Goal: Task Accomplishment & Management: Complete application form

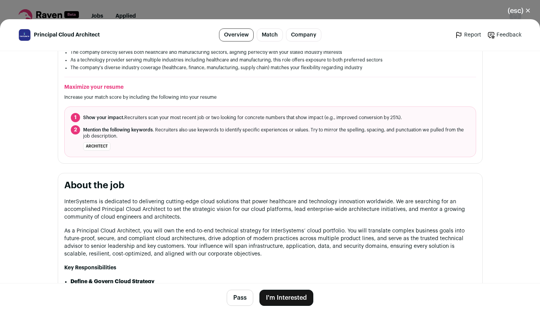
scroll to position [174, 0]
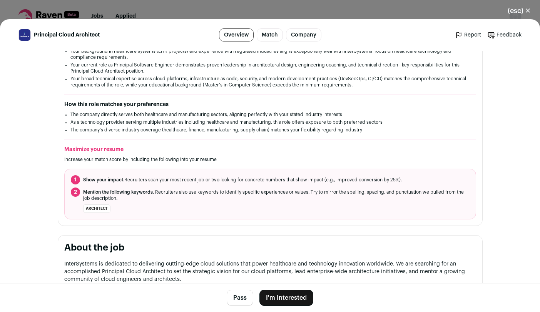
click at [287, 299] on button "I'm Interested" at bounding box center [286, 298] width 54 height 16
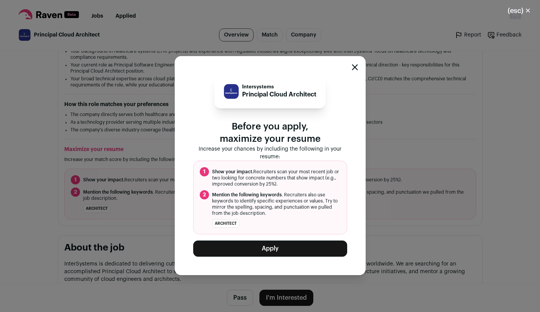
click at [291, 254] on button "Apply" at bounding box center [270, 249] width 154 height 16
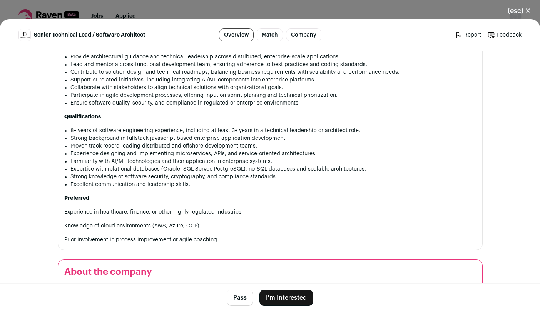
scroll to position [600, 0]
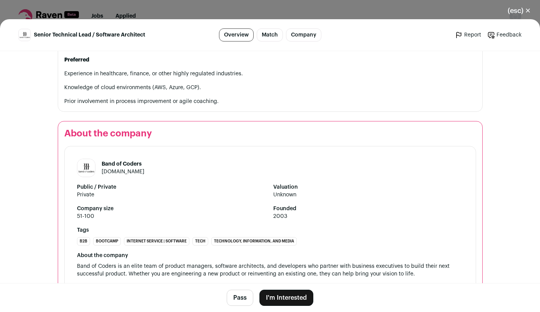
click at [291, 297] on button "I'm Interested" at bounding box center [286, 298] width 54 height 16
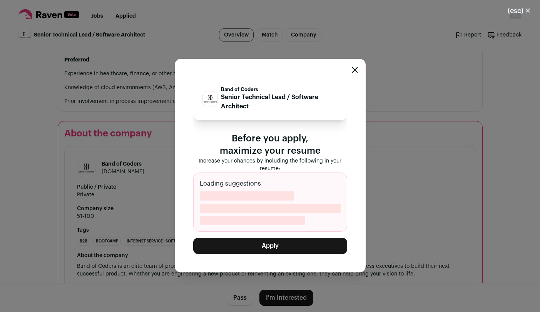
click at [279, 250] on button "Apply" at bounding box center [270, 246] width 154 height 16
